Goal: Task Accomplishment & Management: Manage account settings

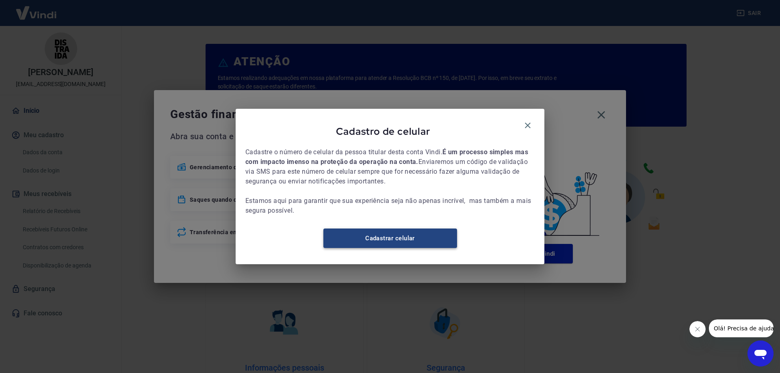
click at [394, 242] on link "Cadastrar celular" at bounding box center [390, 238] width 134 height 19
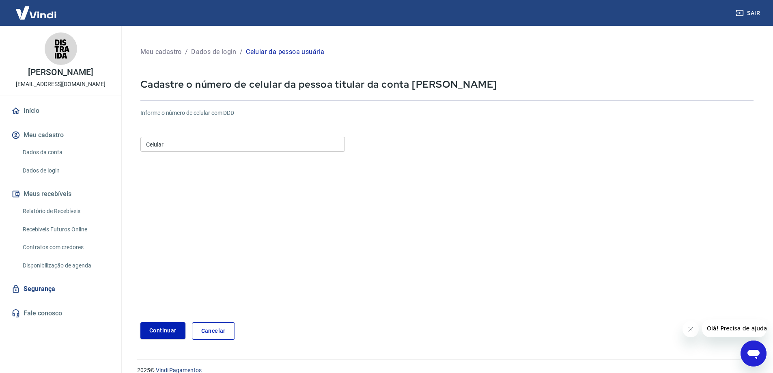
click at [238, 143] on input "Celular" at bounding box center [242, 144] width 205 height 15
click at [161, 144] on input "(11) 93304-3220" at bounding box center [242, 144] width 205 height 15
click at [162, 144] on input "(11) 93304-3220" at bounding box center [242, 144] width 205 height 15
click at [188, 139] on input "(11) 93304-3220" at bounding box center [242, 144] width 205 height 15
click at [189, 139] on input "(11) 93304-3220" at bounding box center [242, 144] width 205 height 15
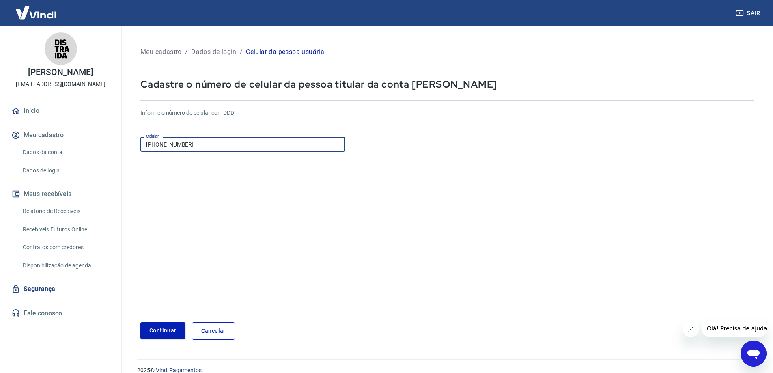
click at [189, 139] on input "(11) 93304-3220" at bounding box center [242, 144] width 205 height 15
drag, startPoint x: 203, startPoint y: 143, endPoint x: 162, endPoint y: 145, distance: 40.6
click at [162, 145] on input "(11) 93304-3220" at bounding box center [242, 144] width 205 height 15
type input "(11) 96833-0318"
click at [274, 235] on form "Informe o número de celular com DDD Celular (11) 96833-0318 Celular Continuar C…" at bounding box center [446, 221] width 613 height 238
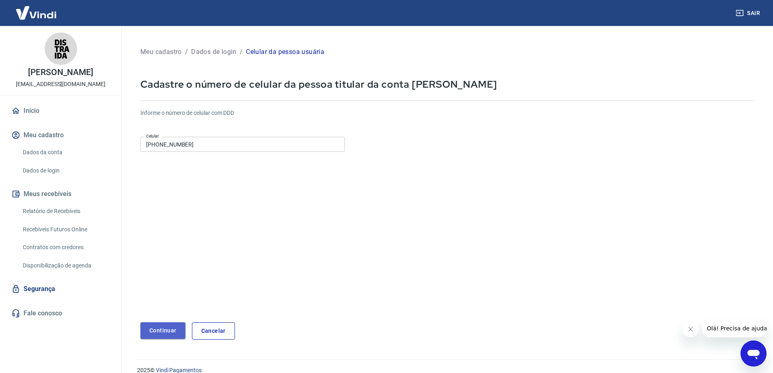
click at [160, 330] on button "Continuar" at bounding box center [162, 330] width 45 height 17
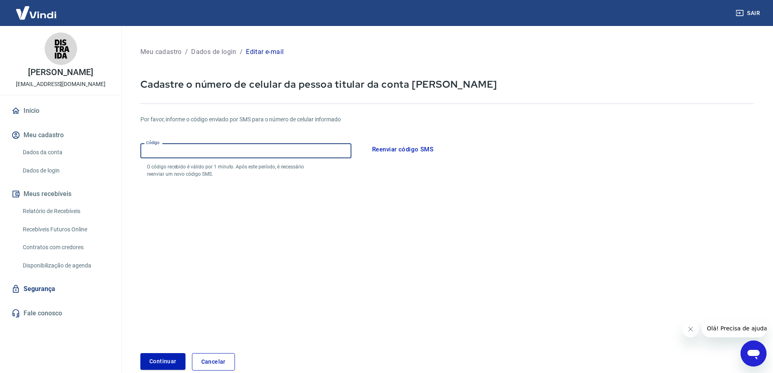
click at [287, 145] on input "Código" at bounding box center [245, 150] width 211 height 15
type input "584476"
click at [165, 359] on button "Continuar" at bounding box center [162, 361] width 45 height 17
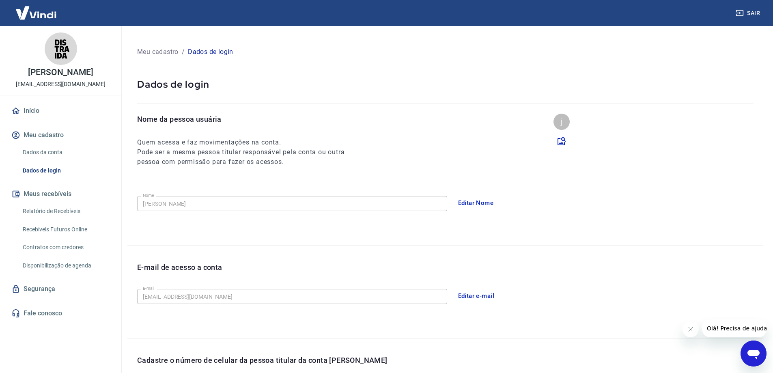
click at [687, 330] on icon "Fechar mensagem da empresa" at bounding box center [690, 329] width 6 height 6
click at [561, 140] on icon at bounding box center [562, 141] width 10 height 10
click at [0, 0] on input "file" at bounding box center [0, 0] width 0 height 0
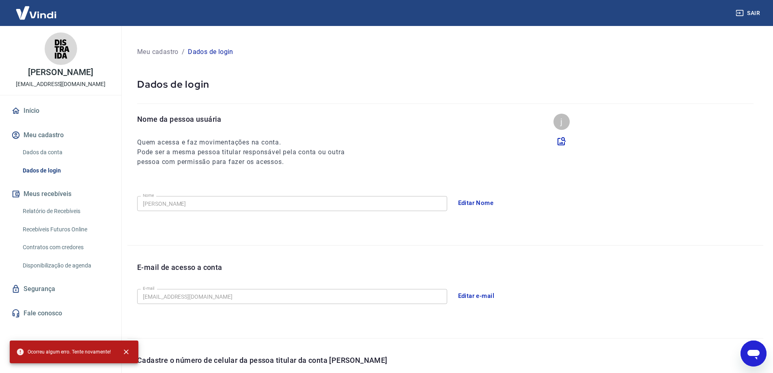
click at [56, 58] on img at bounding box center [61, 48] width 32 height 32
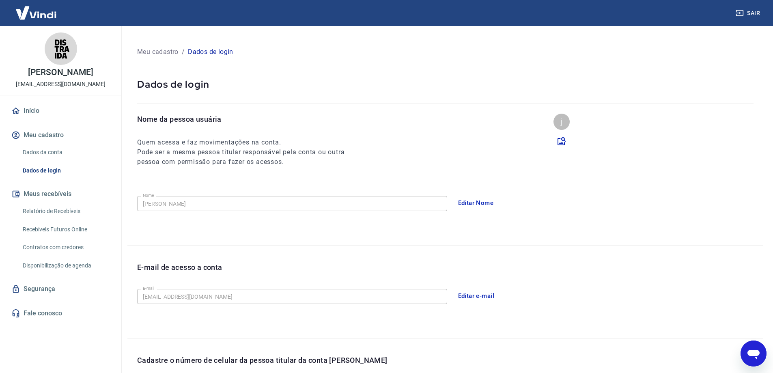
click at [42, 15] on img at bounding box center [36, 12] width 53 height 25
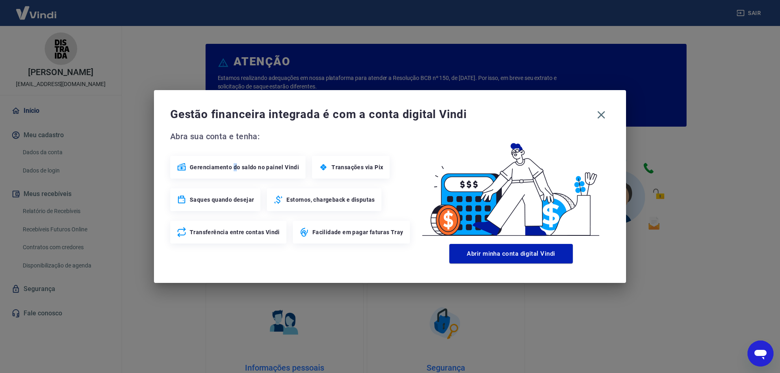
click at [234, 162] on div "Gerenciamento do saldo no painel Vindi" at bounding box center [237, 167] width 135 height 23
click at [238, 170] on span "Gerenciamento do saldo no painel Vindi" at bounding box center [244, 167] width 109 height 8
click at [534, 261] on button "Abrir minha conta digital Vindi" at bounding box center [510, 253] width 123 height 19
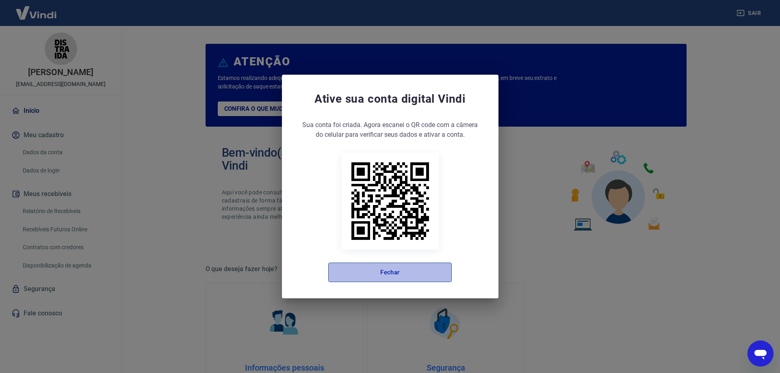
click at [399, 275] on button "Fechar" at bounding box center [389, 272] width 123 height 19
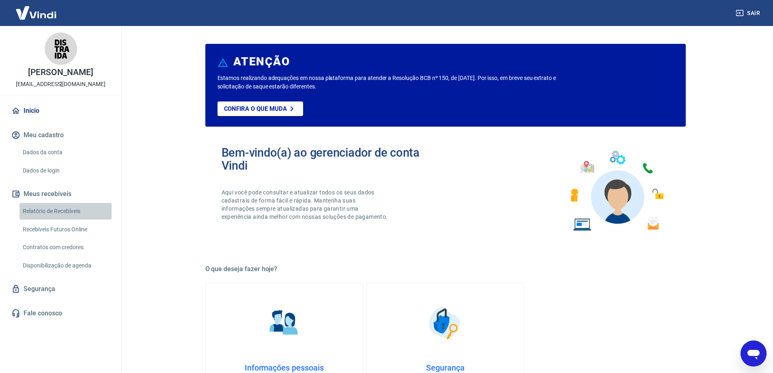
click at [65, 209] on link "Relatório de Recebíveis" at bounding box center [65, 211] width 92 height 17
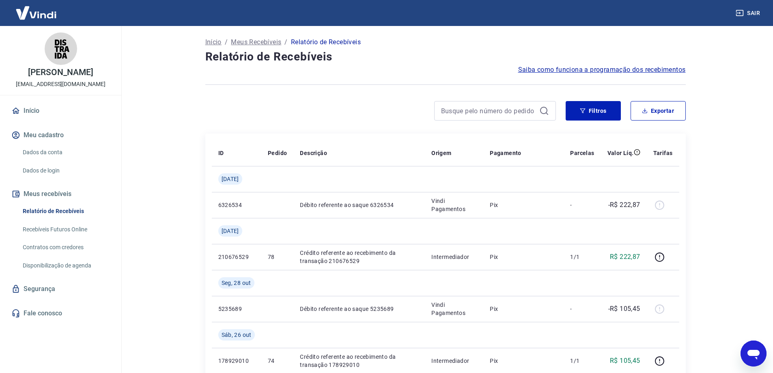
click at [62, 233] on link "Recebíveis Futuros Online" at bounding box center [65, 229] width 92 height 17
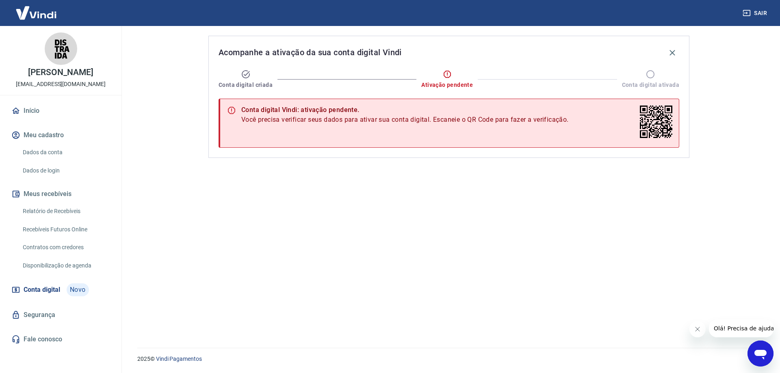
click at [63, 56] on img at bounding box center [61, 48] width 32 height 32
click at [43, 110] on link "Início" at bounding box center [61, 111] width 102 height 18
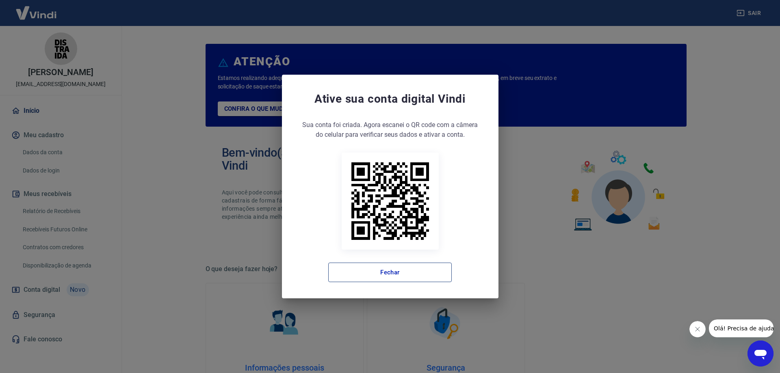
click at [386, 268] on button "Fechar" at bounding box center [389, 272] width 123 height 19
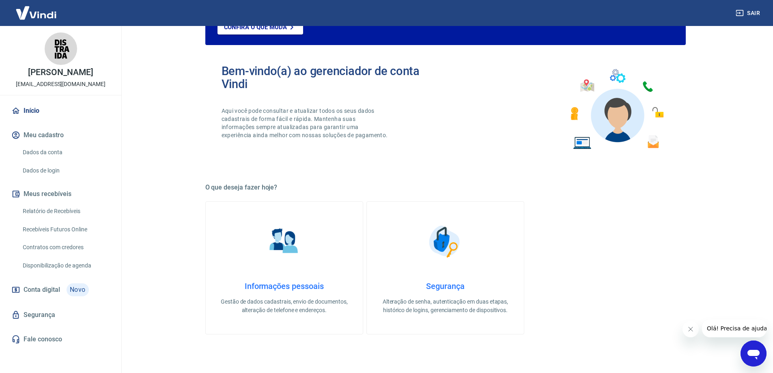
scroll to position [122, 0]
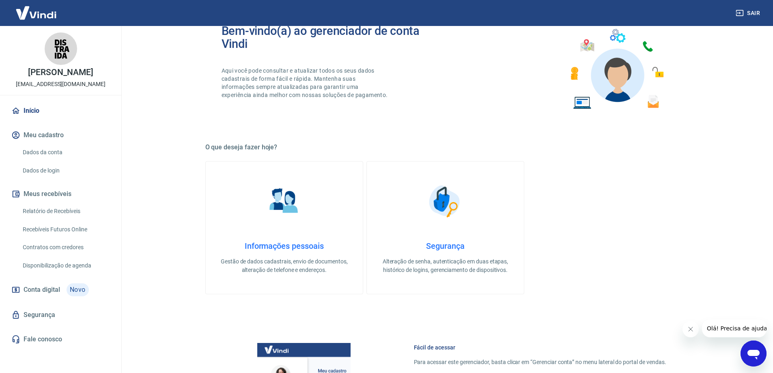
click at [38, 154] on link "Dados da conta" at bounding box center [65, 152] width 92 height 17
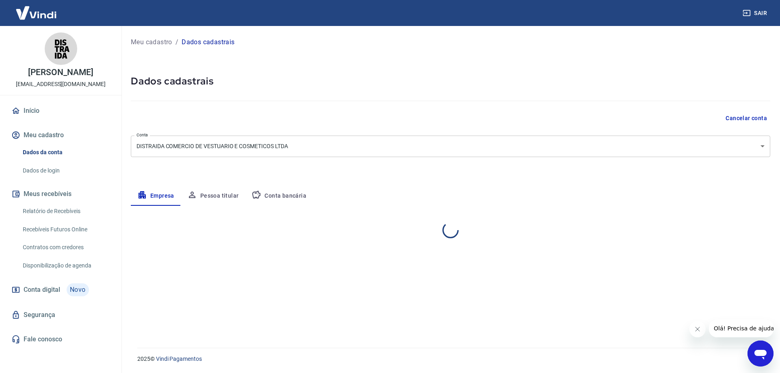
select select "SP"
select select "business"
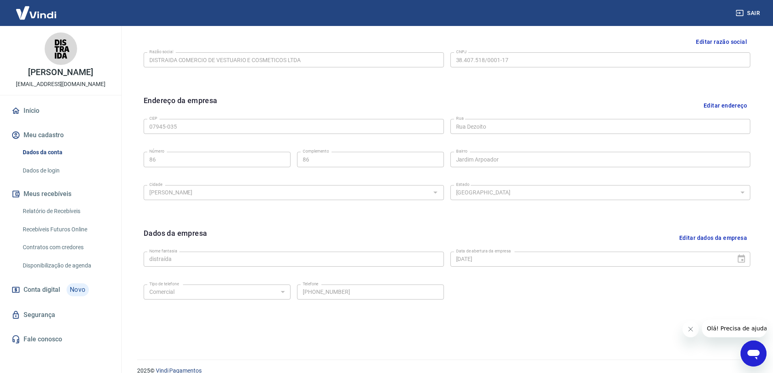
scroll to position [212, 0]
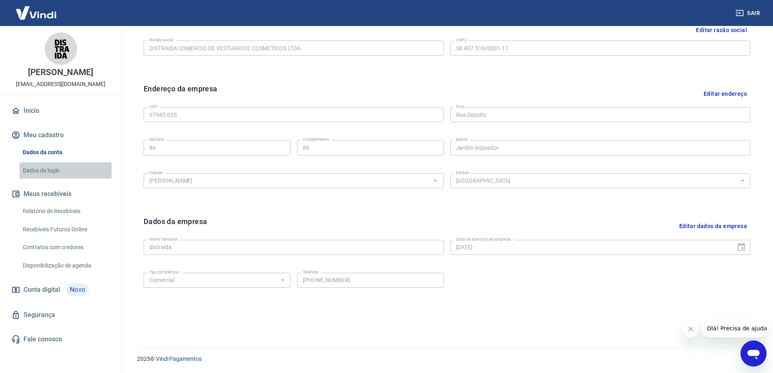
click at [63, 172] on link "Dados de login" at bounding box center [65, 170] width 92 height 17
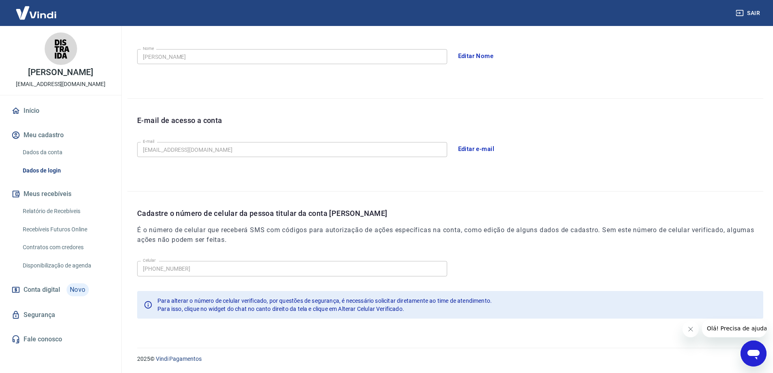
scroll to position [147, 0]
click at [61, 210] on link "Relatório de Recebíveis" at bounding box center [65, 211] width 92 height 17
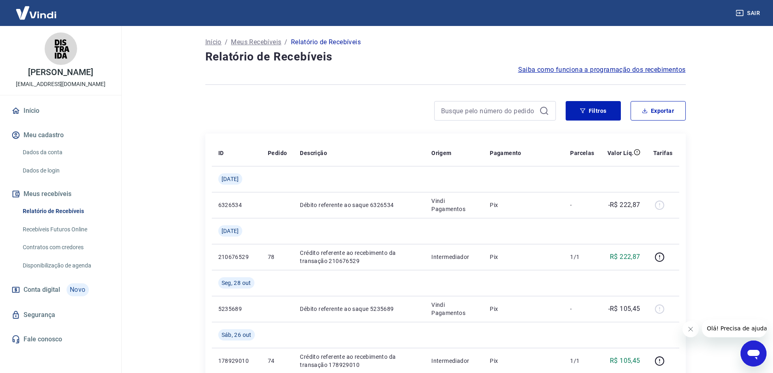
click at [65, 232] on link "Recebíveis Futuros Online" at bounding box center [65, 229] width 92 height 17
